Goal: Task Accomplishment & Management: Manage account settings

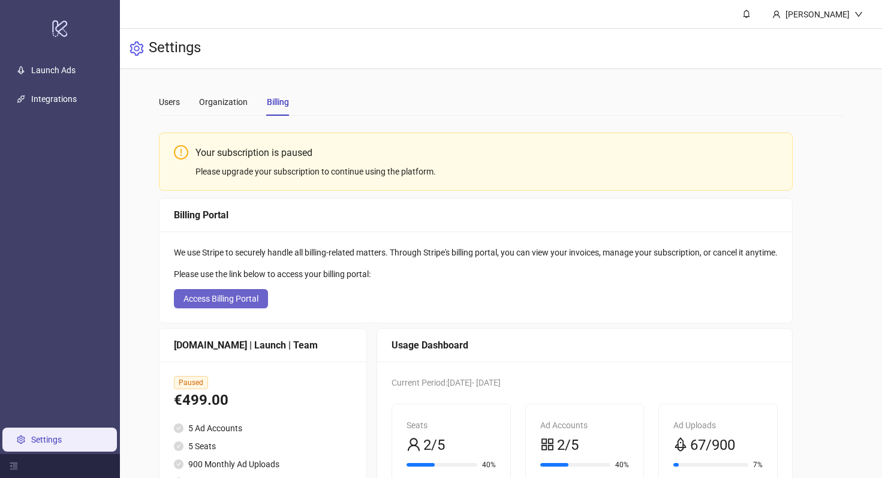
click at [233, 298] on span "Access Billing Portal" at bounding box center [220, 299] width 75 height 10
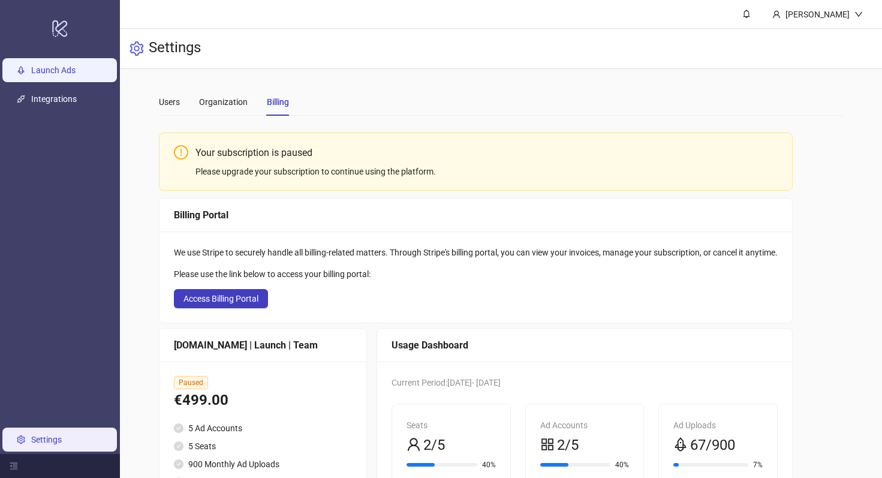
click at [44, 73] on link "Launch Ads" at bounding box center [53, 70] width 44 height 10
click at [32, 435] on link "Settings" at bounding box center [46, 440] width 31 height 10
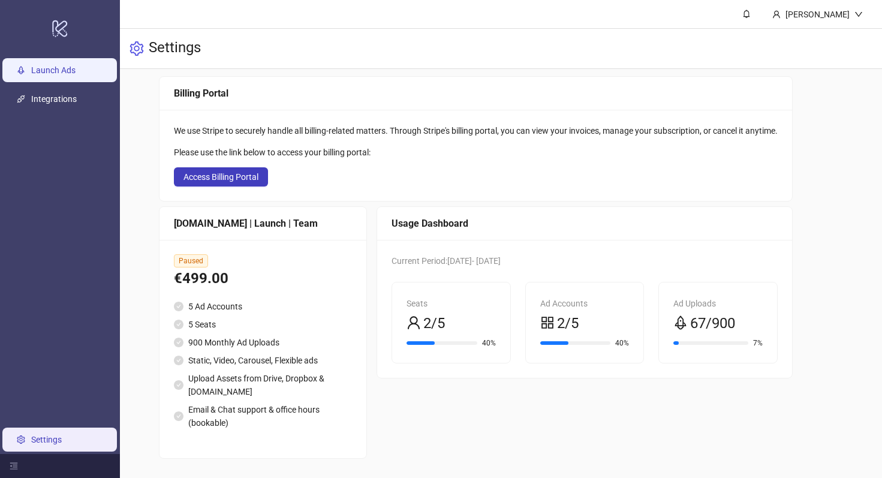
click at [70, 74] on link "Launch Ads" at bounding box center [53, 70] width 44 height 10
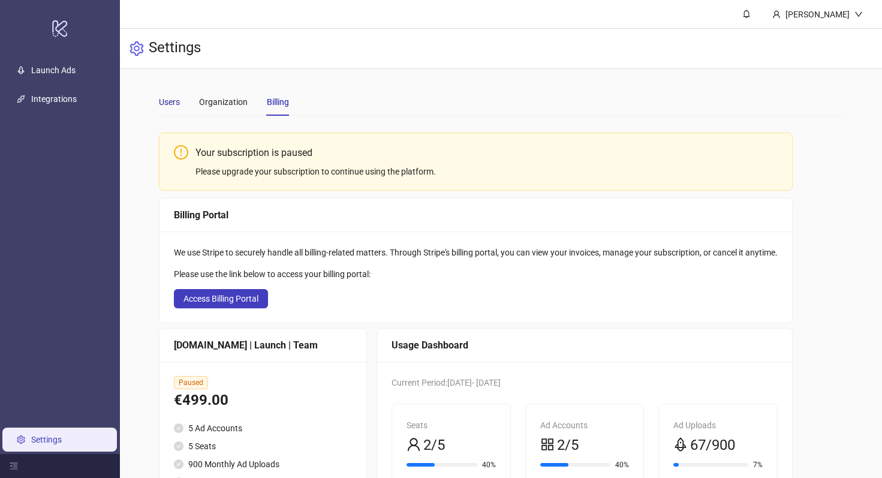
click at [170, 99] on div "Users" at bounding box center [169, 101] width 21 height 13
click at [225, 98] on div "Organization" at bounding box center [223, 101] width 49 height 13
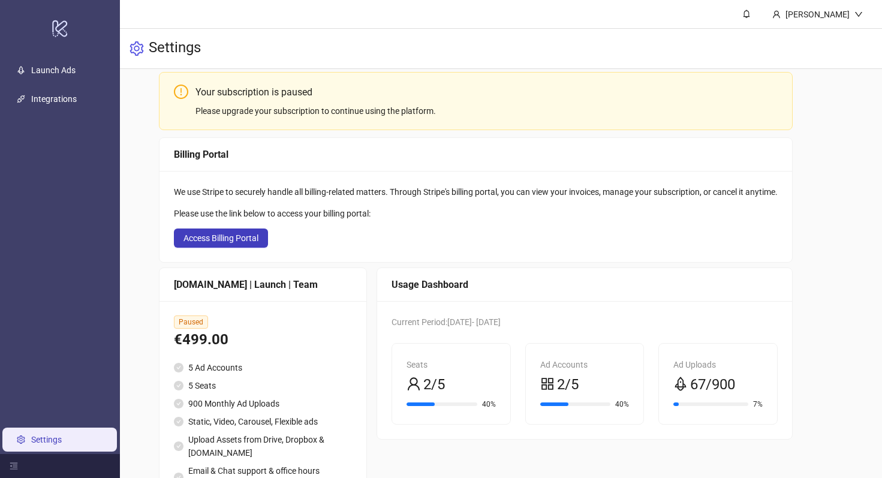
scroll to position [122, 0]
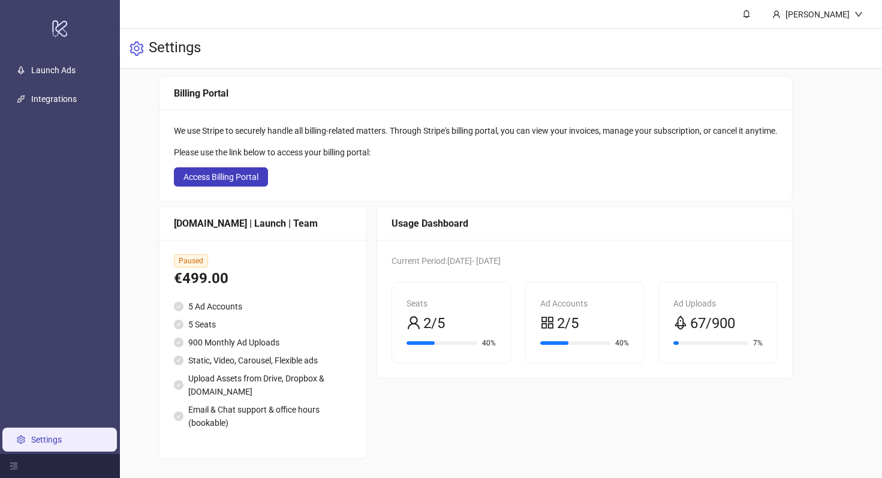
click at [574, 330] on span "2/5" at bounding box center [568, 323] width 22 height 23
click at [436, 320] on span "2/5" at bounding box center [434, 323] width 22 height 23
click at [10, 472] on div at bounding box center [60, 466] width 120 height 24
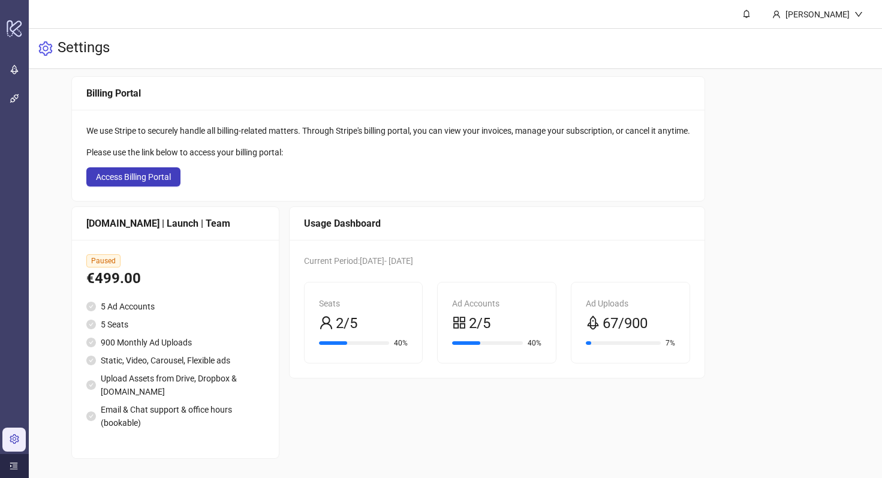
click at [10, 472] on div at bounding box center [14, 466] width 29 height 24
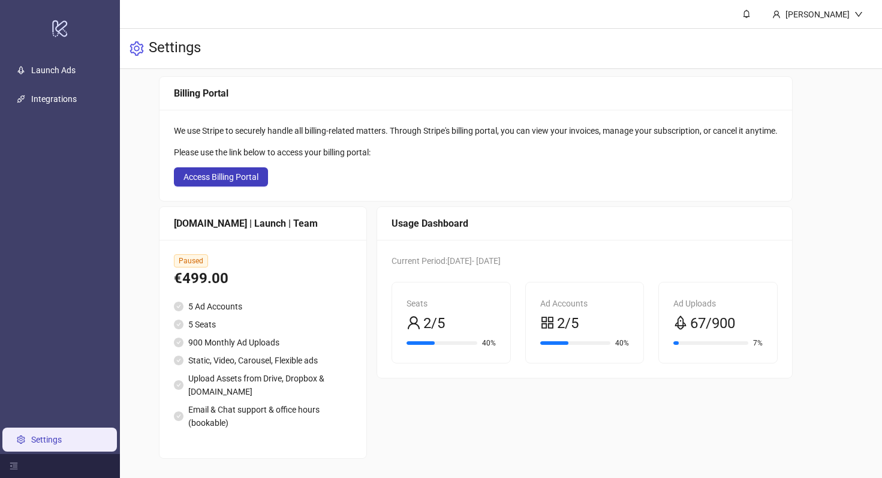
click at [31, 438] on link "Settings" at bounding box center [46, 440] width 31 height 10
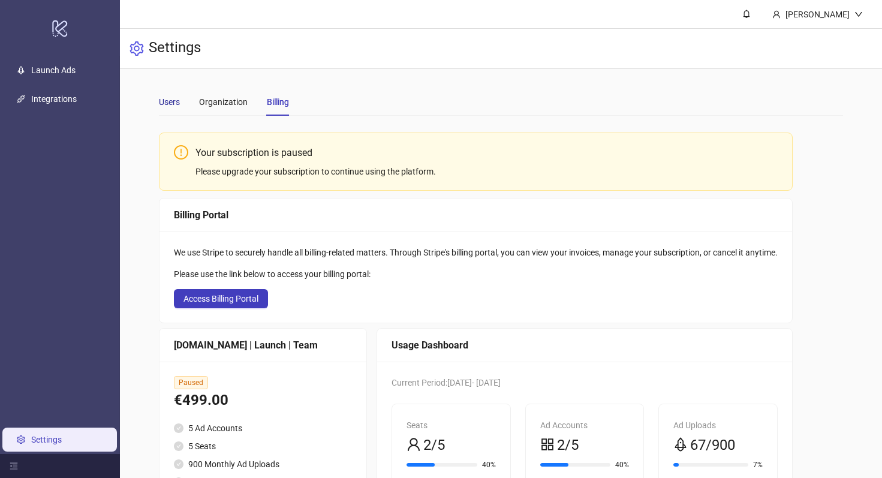
click at [171, 98] on div "Users" at bounding box center [169, 101] width 21 height 13
click at [164, 101] on div "Users" at bounding box center [169, 101] width 21 height 13
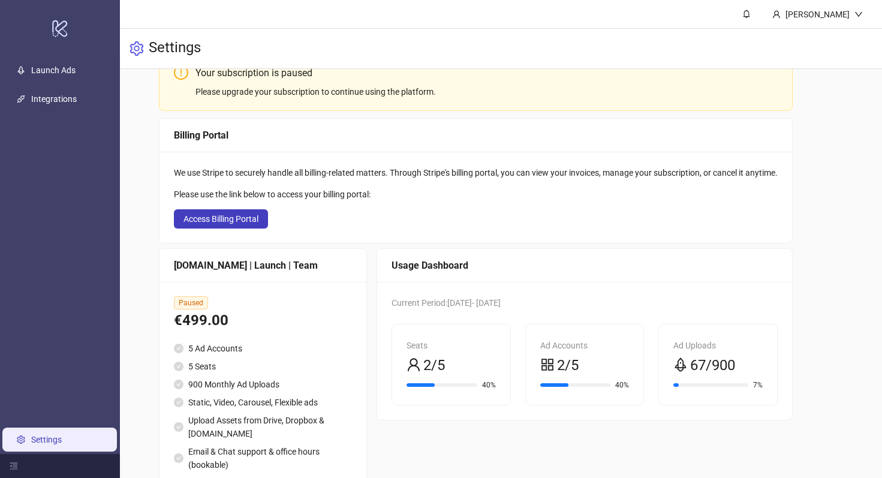
scroll to position [107, 0]
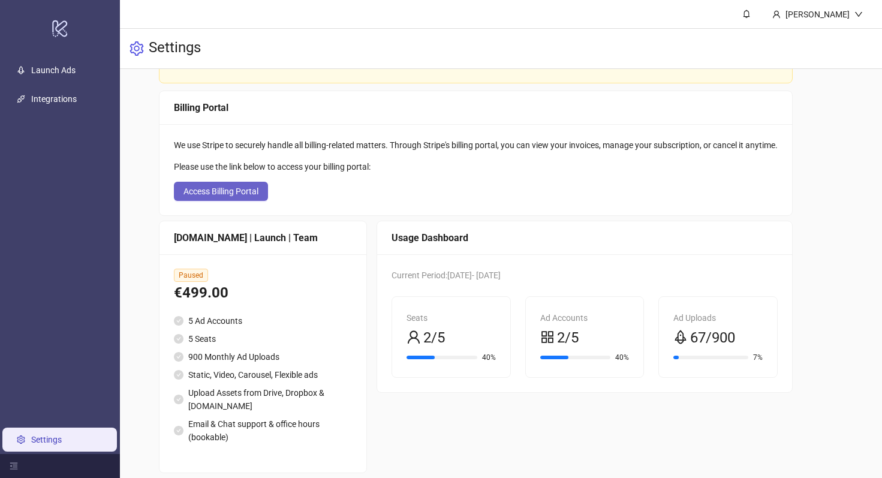
click at [255, 195] on span "Access Billing Portal" at bounding box center [220, 191] width 75 height 10
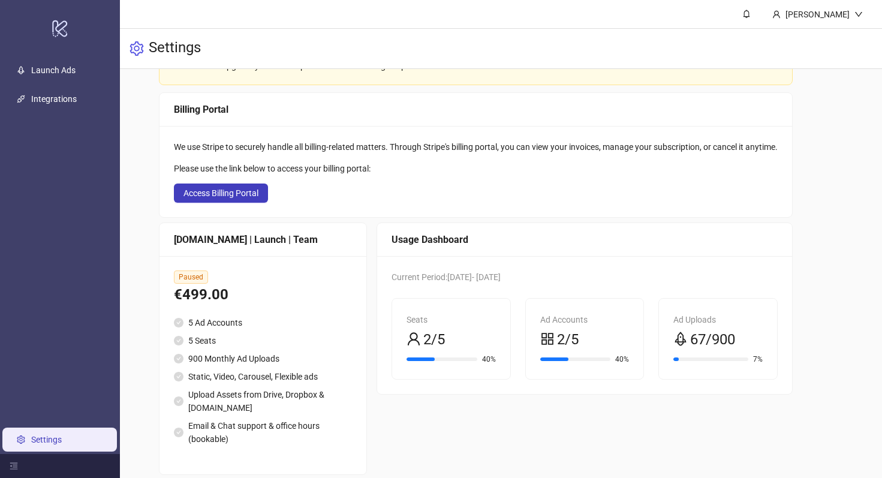
scroll to position [122, 0]
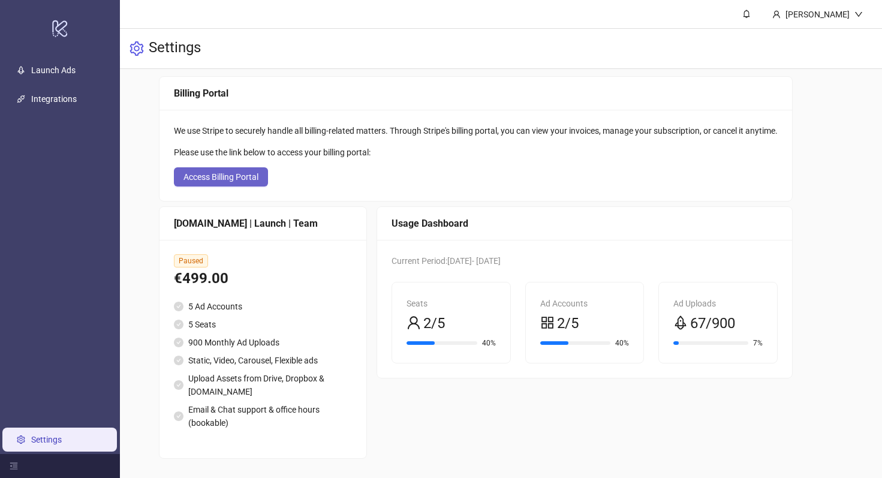
click at [251, 169] on button "Access Billing Portal" at bounding box center [221, 176] width 94 height 19
